Goal: Task Accomplishment & Management: Manage account settings

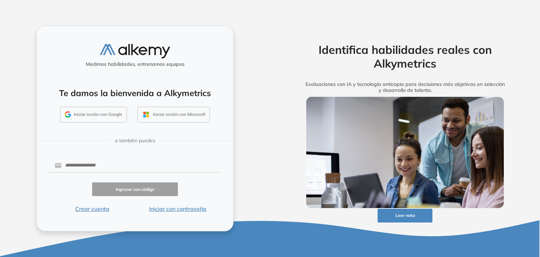
click at [183, 208] on button "Iniciar con contraseña" at bounding box center [178, 208] width 86 height 8
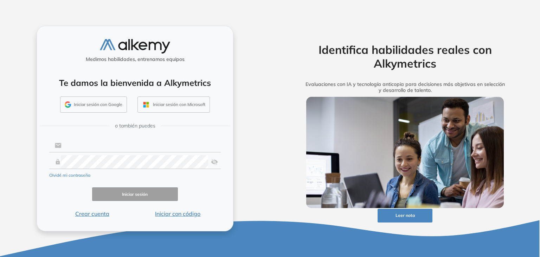
type input "**********"
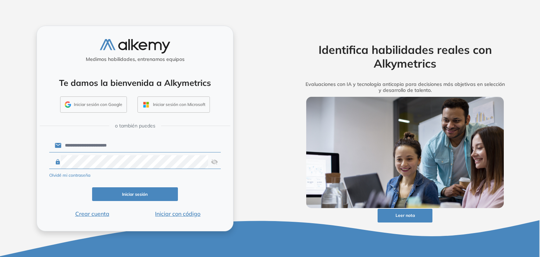
click at [155, 195] on button "Iniciar sesión" at bounding box center [135, 194] width 86 height 14
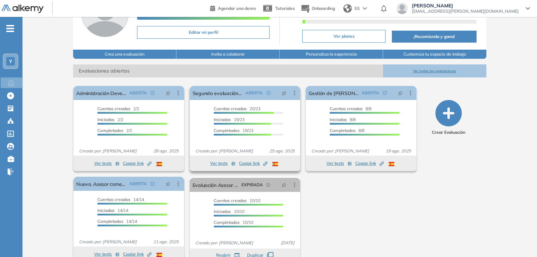
scroll to position [70, 0]
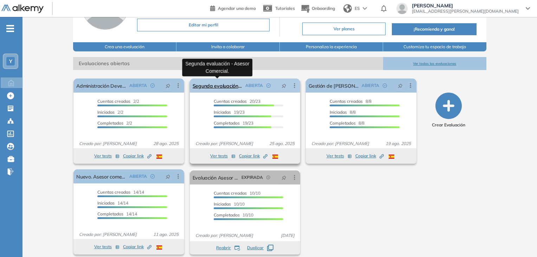
click at [230, 86] on link "Segunda evaluación - Asesor Comercial." at bounding box center [218, 85] width 50 height 14
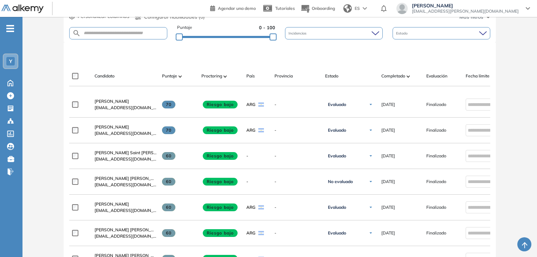
scroll to position [183, 0]
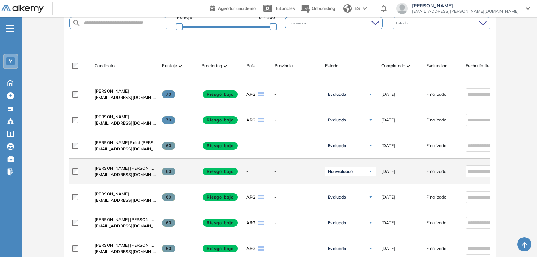
click at [123, 170] on span "[PERSON_NAME] [PERSON_NAME]" at bounding box center [130, 167] width 70 height 5
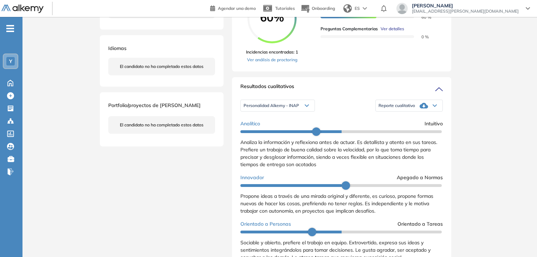
scroll to position [176, 0]
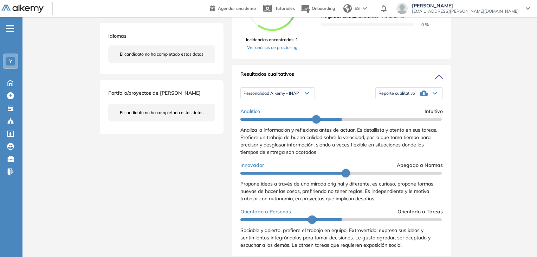
click at [296, 96] on span "Personalidad Alkemy - INAP" at bounding box center [272, 93] width 56 height 6
click at [289, 108] on li "Personalidad Alkemy - INAP" at bounding box center [269, 104] width 51 height 7
click at [422, 97] on icon at bounding box center [424, 93] width 8 height 8
click at [415, 108] on li "Reporte con Afinidad AI" at bounding box center [400, 104] width 43 height 7
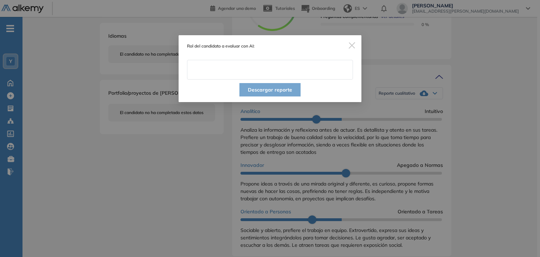
click at [254, 72] on input "text" at bounding box center [270, 70] width 166 height 20
type input "**********"
click at [266, 90] on button "Descargar reporte" at bounding box center [270, 89] width 61 height 13
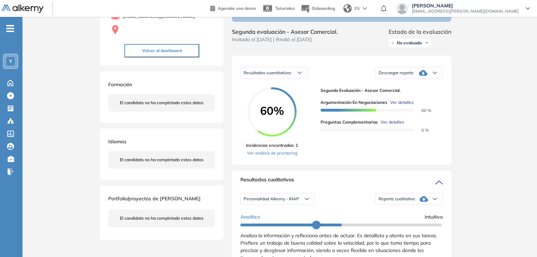
click at [429, 80] on div "Descargar reporte" at bounding box center [409, 73] width 67 height 14
click at [412, 101] on li "Descargar informe resumido" at bounding box center [405, 97] width 52 height 7
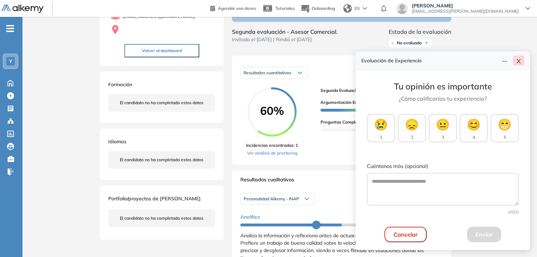
click at [517, 57] on button "button" at bounding box center [519, 61] width 11 height 10
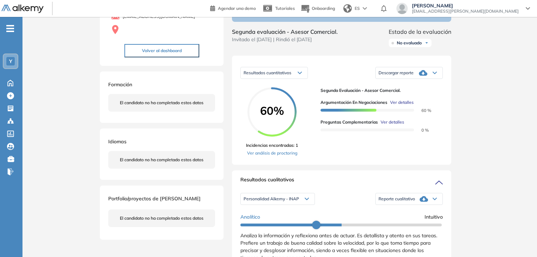
click at [413, 46] on span "No evaluado" at bounding box center [409, 43] width 25 height 6
click at [410, 73] on li "Evaluado" at bounding box center [405, 69] width 17 height 7
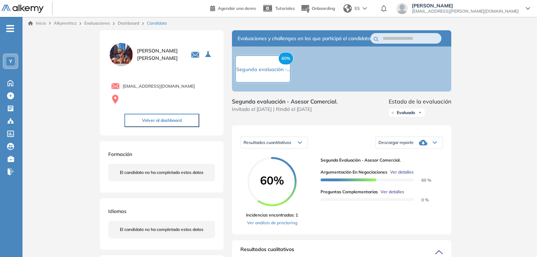
scroll to position [0, 0]
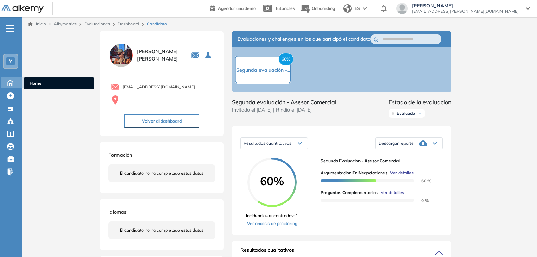
click at [13, 81] on icon at bounding box center [10, 82] width 12 height 8
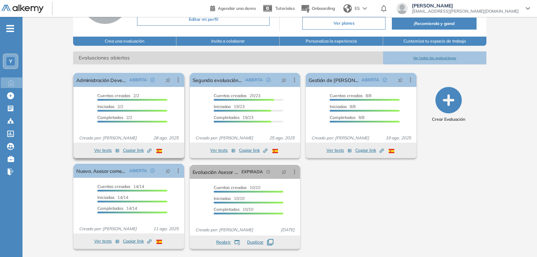
scroll to position [76, 0]
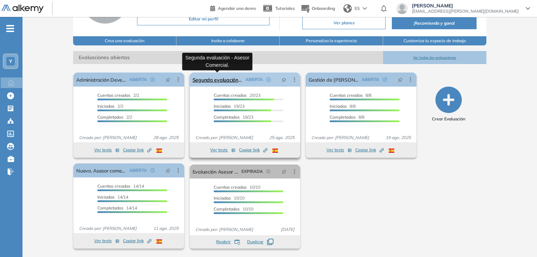
click at [221, 81] on link "Segunda evaluación - Asesor Comercial." at bounding box center [218, 79] width 50 height 14
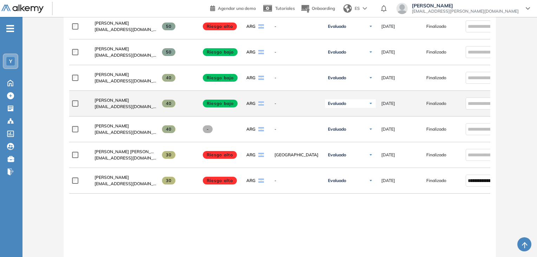
scroll to position [457, 0]
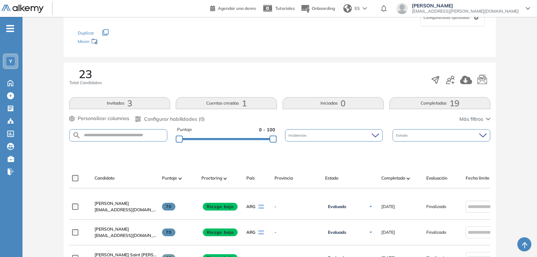
click at [123, 102] on button "Invitados 3" at bounding box center [119, 103] width 101 height 12
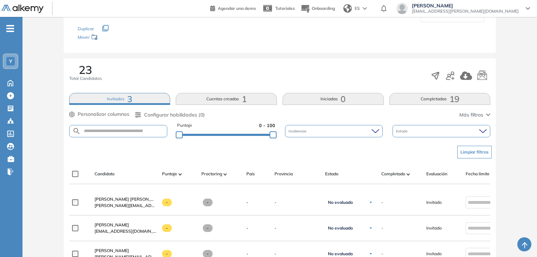
scroll to position [70, 0]
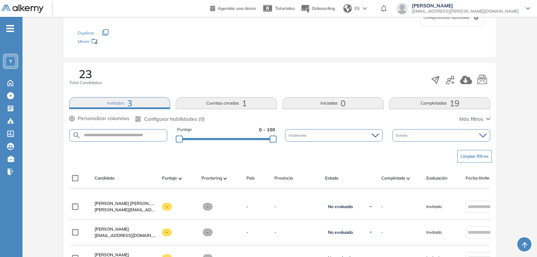
click at [228, 103] on button "Cuentas creadas 1" at bounding box center [226, 103] width 101 height 12
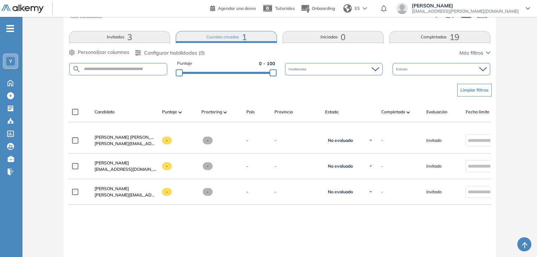
scroll to position [141, 0]
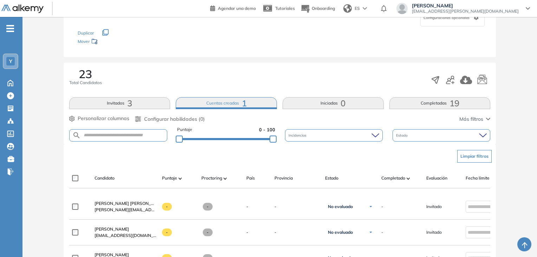
click at [451, 103] on span "19" at bounding box center [455, 103] width 10 height 0
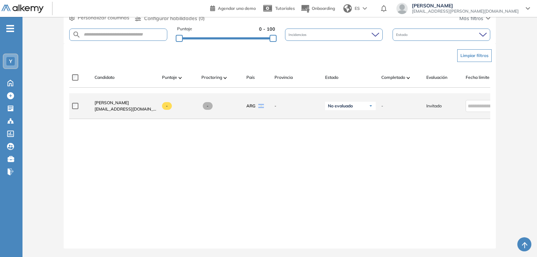
scroll to position [106, 0]
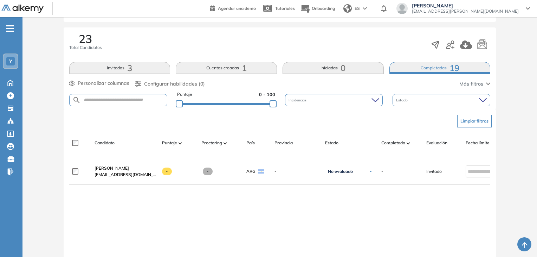
click at [240, 69] on button "Cuentas creadas 1" at bounding box center [226, 68] width 101 height 12
